Goal: Task Accomplishment & Management: Manage account settings

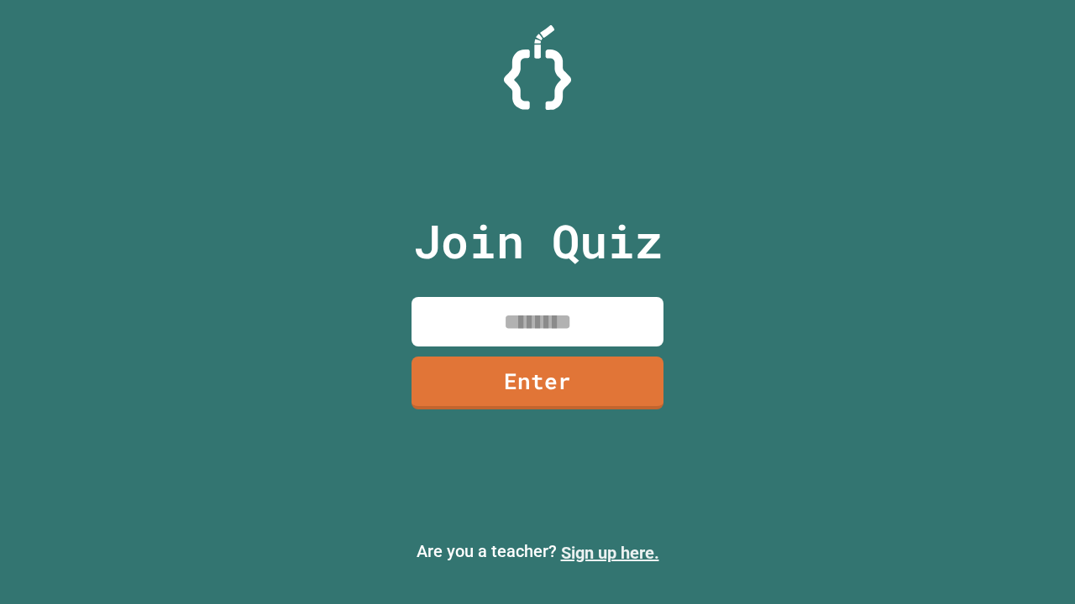
click at [609, 553] on link "Sign up here." at bounding box center [610, 553] width 98 height 20
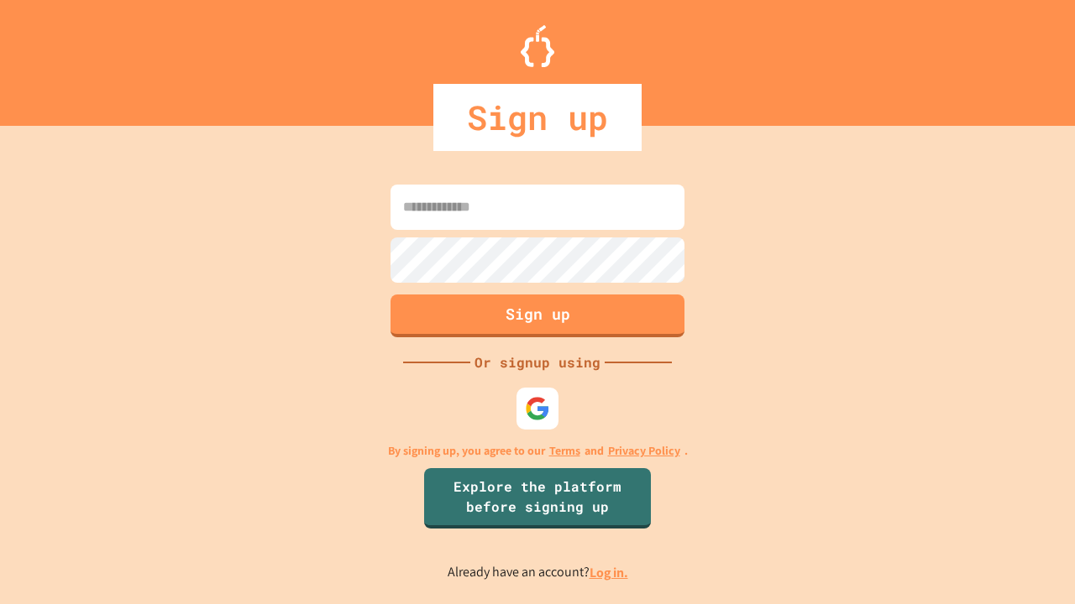
click at [609, 573] on link "Log in." at bounding box center [608, 573] width 39 height 18
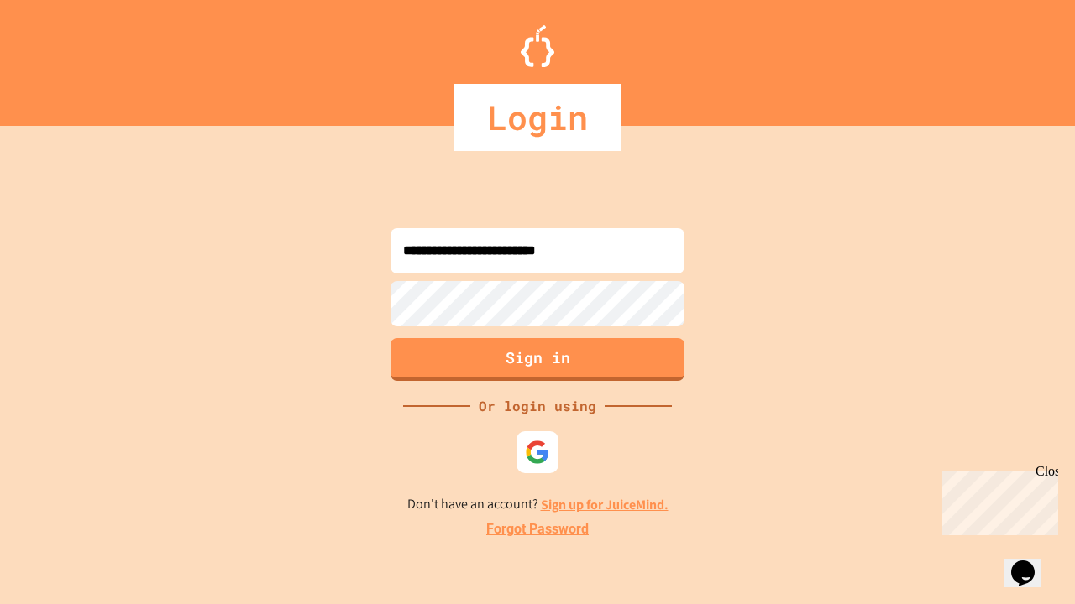
type input "**********"
